Goal: Task Accomplishment & Management: Manage account settings

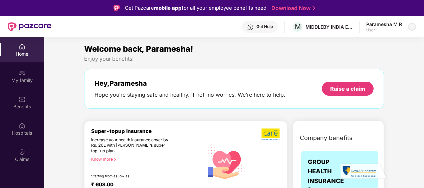
click at [413, 26] on img at bounding box center [412, 26] width 5 height 5
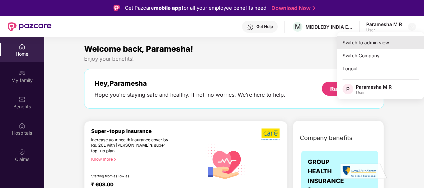
click at [364, 43] on div "Switch to admin view" at bounding box center [380, 42] width 87 height 13
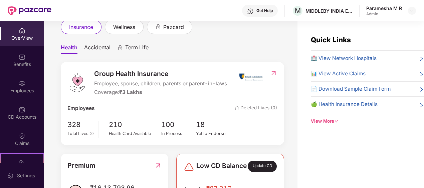
scroll to position [33, 0]
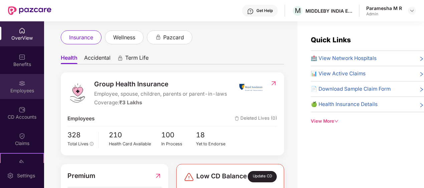
click at [21, 88] on div "Employees" at bounding box center [22, 91] width 44 height 7
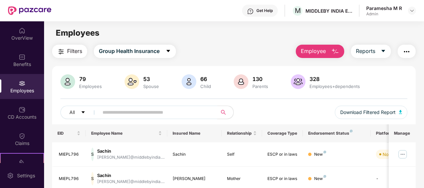
click at [126, 113] on input "text" at bounding box center [156, 113] width 106 height 10
type input "*********"
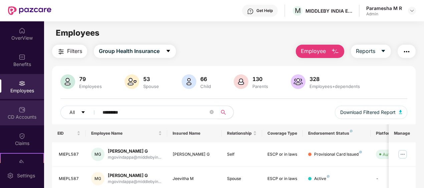
drag, startPoint x: 142, startPoint y: 112, endPoint x: 8, endPoint y: 111, distance: 133.9
click at [8, 111] on div "OverView Benefits Employees CD Accounts Claims Stepathon New Challenge Endorsem…" at bounding box center [212, 104] width 424 height 167
type input "******"
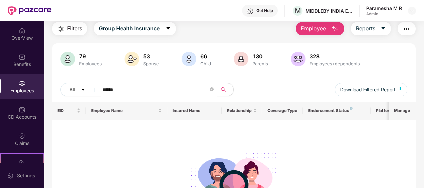
scroll to position [33, 0]
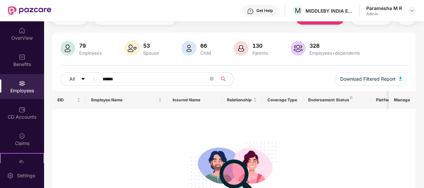
drag, startPoint x: 134, startPoint y: 77, endPoint x: 102, endPoint y: 82, distance: 33.0
click at [102, 82] on span "******" at bounding box center [156, 78] width 123 height 13
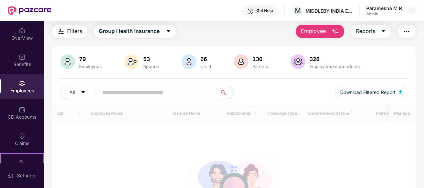
scroll to position [0, 0]
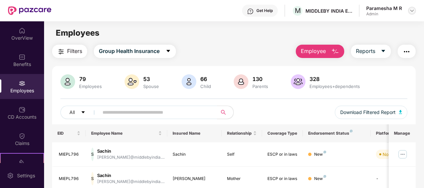
click at [409, 10] on div at bounding box center [412, 11] width 8 height 8
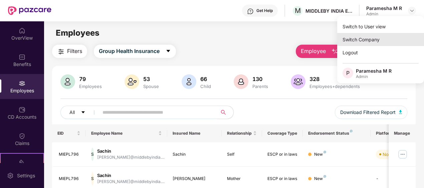
click at [374, 40] on div "Switch Company" at bounding box center [380, 39] width 87 height 13
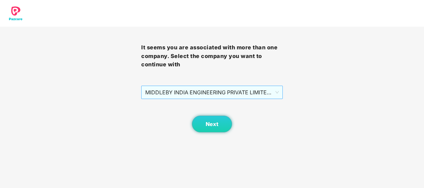
click at [277, 92] on span "MIDDLEBY INDIA ENGINEERING PRIVATE LIMITED - MIEPL124 - ADMIN" at bounding box center [211, 92] width 133 height 13
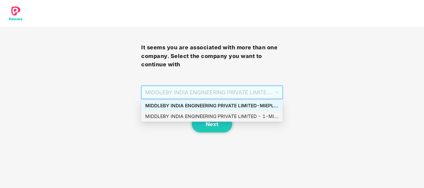
click at [248, 117] on div "MIDDLEBY INDIA ENGINEERING PRIVATE LIMITED - 1 - MIEPL124 - ADMIN" at bounding box center [211, 116] width 133 height 7
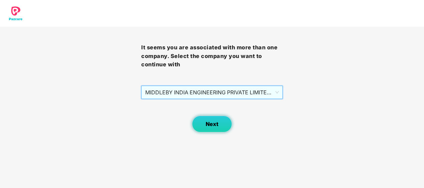
click at [214, 126] on span "Next" at bounding box center [212, 124] width 13 height 6
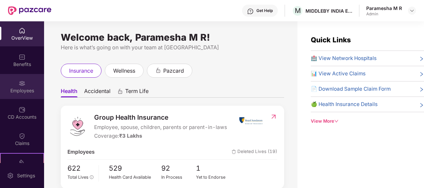
click at [24, 90] on div "Employees" at bounding box center [22, 91] width 44 height 7
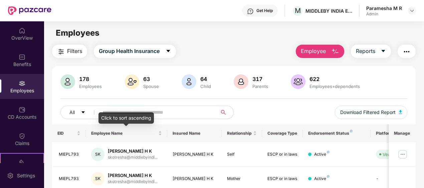
click at [114, 113] on div "Click to sort ascending" at bounding box center [126, 118] width 55 height 11
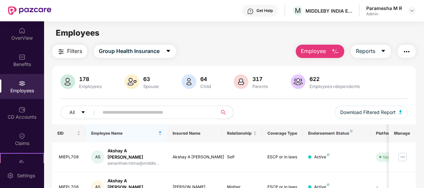
drag, startPoint x: 179, startPoint y: 116, endPoint x: 174, endPoint y: 112, distance: 6.9
click at [179, 115] on input "text" at bounding box center [156, 113] width 106 height 10
click at [127, 113] on input "text" at bounding box center [156, 113] width 106 height 10
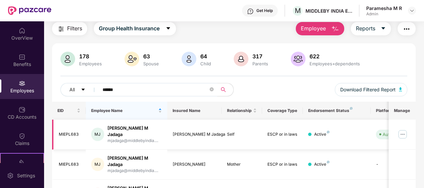
scroll to position [33, 0]
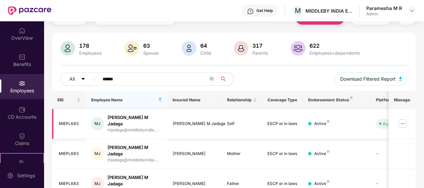
type input "******"
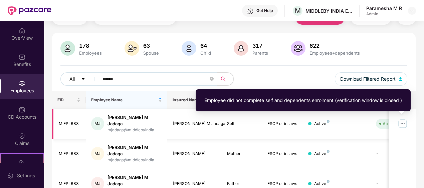
click at [382, 122] on span "Auto Verified" at bounding box center [394, 123] width 37 height 9
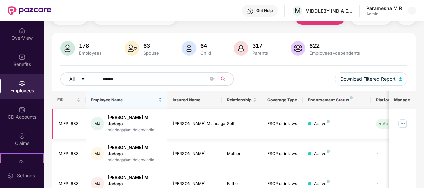
click at [407, 119] on img at bounding box center [402, 124] width 11 height 11
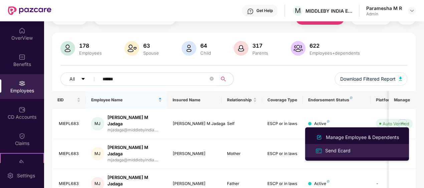
click at [337, 152] on div "Send Ecard" at bounding box center [338, 150] width 28 height 7
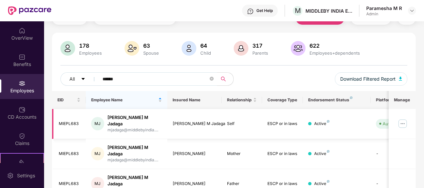
click at [402, 121] on img at bounding box center [402, 124] width 11 height 11
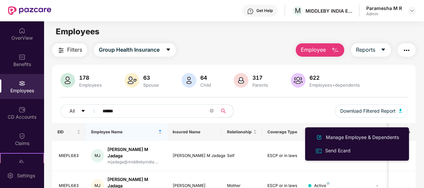
scroll to position [0, 0]
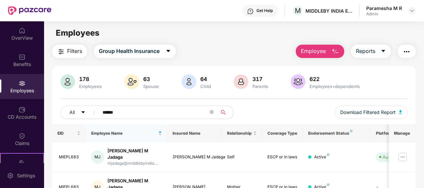
click at [262, 107] on div "All ****** Download Filtered Report" at bounding box center [233, 115] width 347 height 19
click at [225, 48] on div "Filters Group Health Insurance Employee Reports" at bounding box center [234, 51] width 364 height 13
drag, startPoint x: 89, startPoint y: 79, endPoint x: 76, endPoint y: 78, distance: 12.8
click at [76, 78] on div "178 Employees" at bounding box center [90, 82] width 28 height 14
click at [209, 34] on div "Employees" at bounding box center [234, 33] width 380 height 13
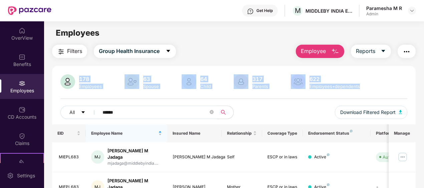
drag, startPoint x: 78, startPoint y: 78, endPoint x: 105, endPoint y: 92, distance: 29.6
click at [105, 92] on div "178 Employees 63 Spouse 64 Child 317 Parents 622 Employees+dependents All *****…" at bounding box center [234, 99] width 364 height 50
drag, startPoint x: 105, startPoint y: 92, endPoint x: 178, endPoint y: 95, distance: 73.5
click at [178, 95] on div "178 Employees 63 Spouse 64 Child 317 Parents 622 Employees+dependents All *****…" at bounding box center [234, 99] width 364 height 50
click at [91, 77] on div "178" at bounding box center [90, 79] width 25 height 7
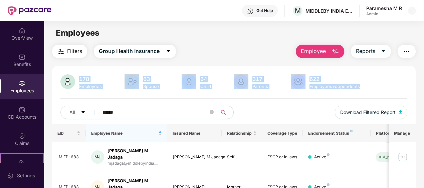
click at [86, 77] on div "178" at bounding box center [90, 79] width 25 height 7
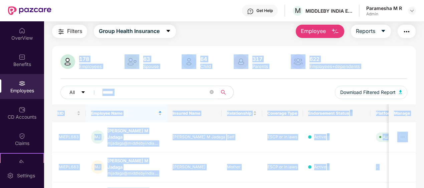
scroll to position [51, 0]
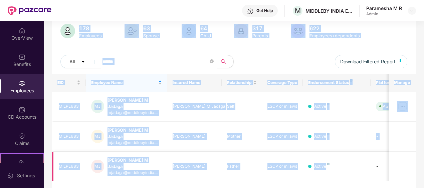
drag, startPoint x: 79, startPoint y: 78, endPoint x: 359, endPoint y: 161, distance: 291.1
click at [359, 161] on div "178 Employees 63 Spouse 64 Child 317 Parents 622 Employees+dependents All *****…" at bounding box center [234, 110] width 364 height 191
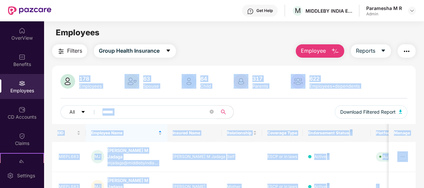
scroll to position [0, 0]
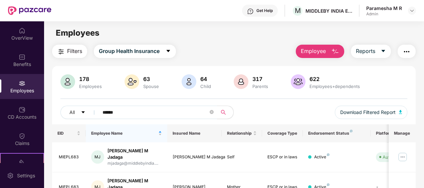
click at [197, 42] on main "Employees Filters Group Health Insurance Employee Reports 178 Employees 63 Spou…" at bounding box center [234, 115] width 380 height 188
click at [202, 35] on div "Employees" at bounding box center [234, 33] width 380 height 13
drag, startPoint x: 106, startPoint y: 33, endPoint x: 51, endPoint y: 36, distance: 54.8
click at [51, 36] on div "Employees" at bounding box center [234, 33] width 380 height 13
drag, startPoint x: 51, startPoint y: 36, endPoint x: 154, endPoint y: 29, distance: 102.4
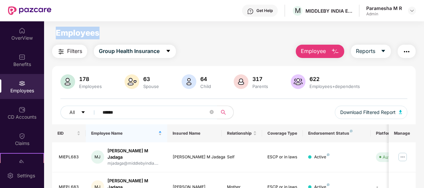
click at [154, 29] on div "Employees" at bounding box center [234, 33] width 380 height 13
click at [230, 42] on main "Employees Filters Group Health Insurance Employee Reports 178 Employees 63 Spou…" at bounding box center [234, 115] width 380 height 188
